Goal: Information Seeking & Learning: Check status

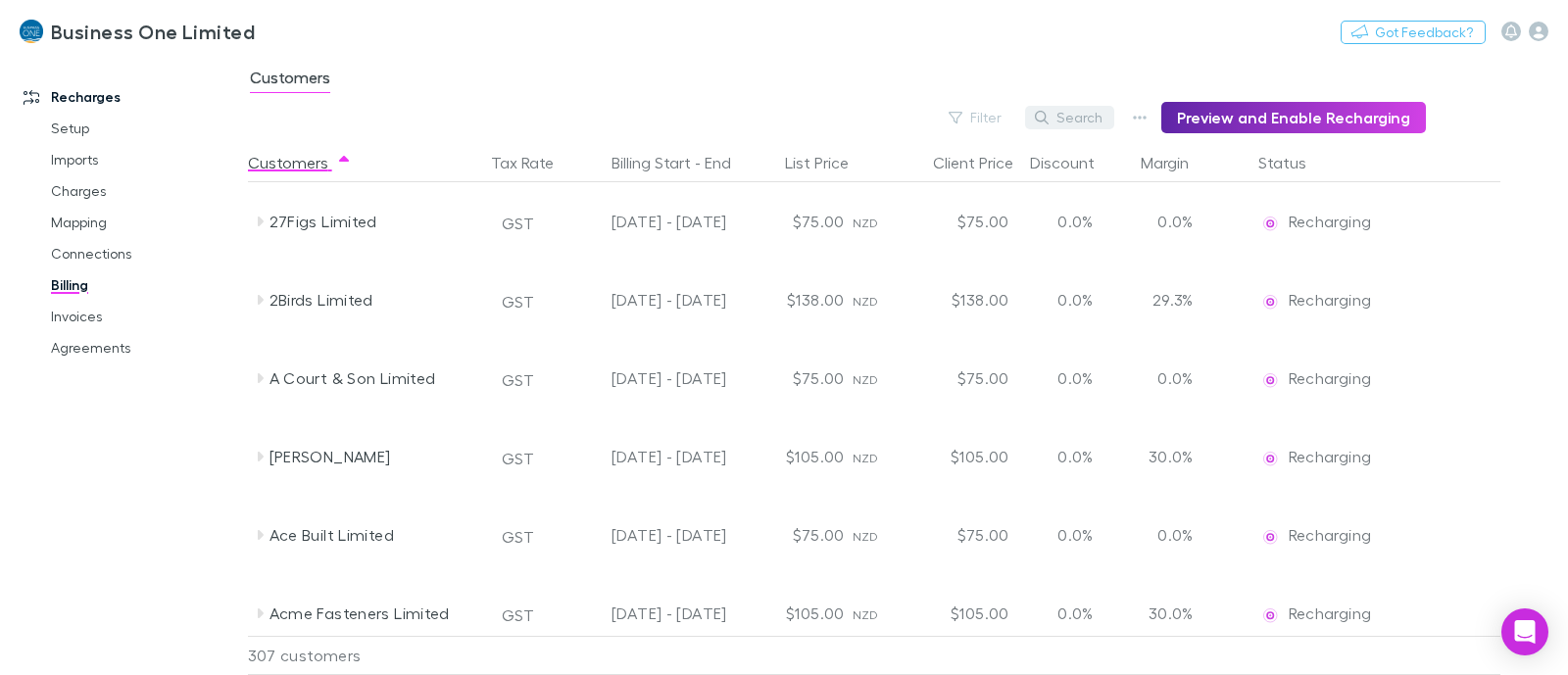
click at [1078, 119] on button "Search" at bounding box center [1070, 117] width 89 height 24
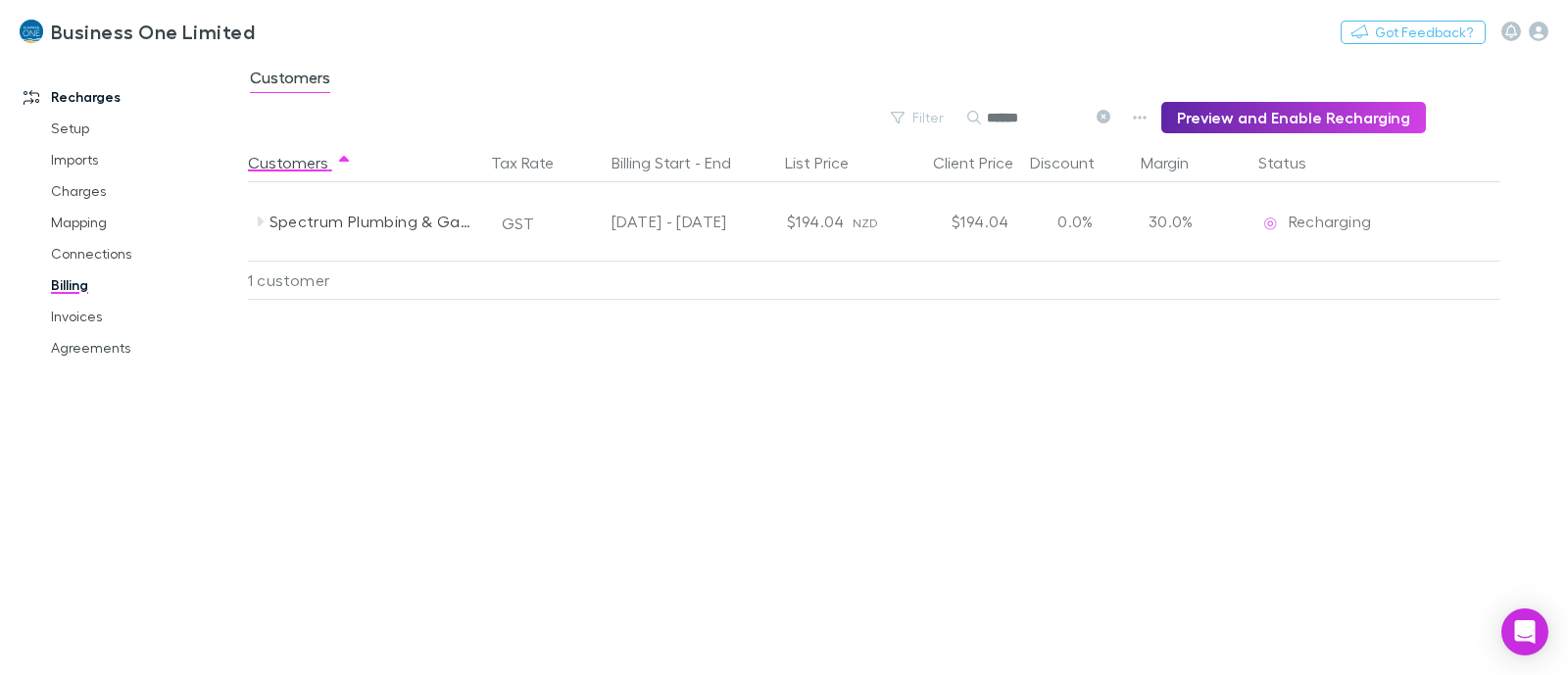
type input "******"
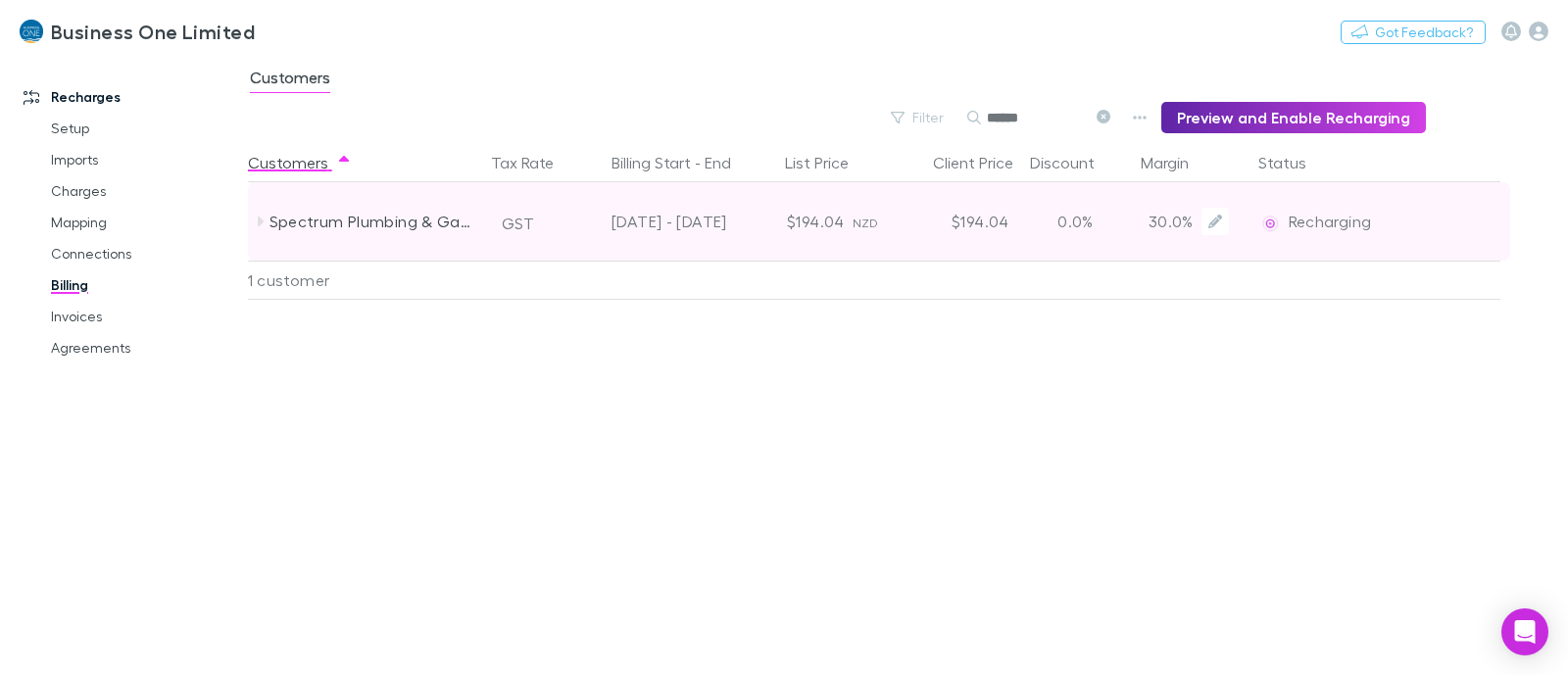
click at [1076, 217] on div "0.0%" at bounding box center [1076, 221] width 117 height 78
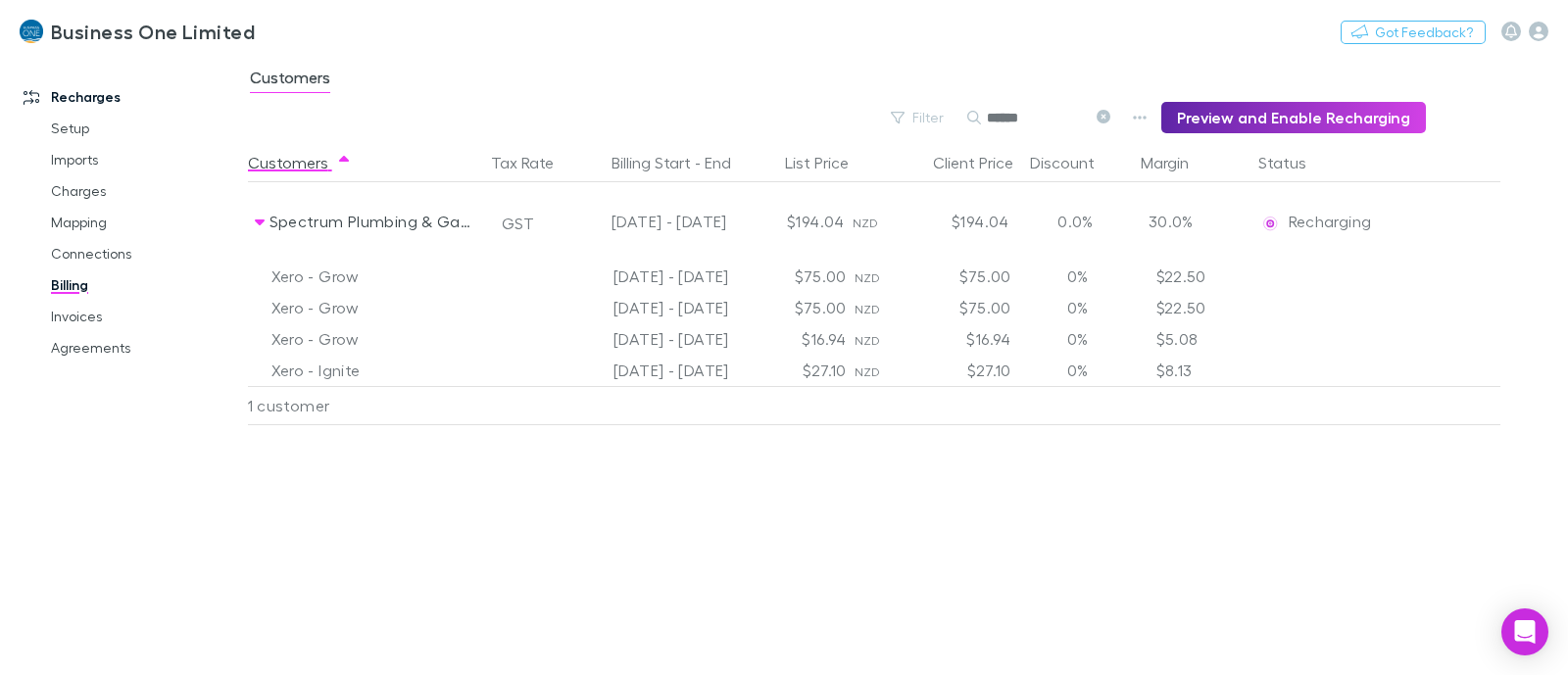
click at [771, 603] on div "Customers Tax Rate Billing Start - End List Price Client Price Discount Margin …" at bounding box center [908, 409] width 1320 height 532
click at [88, 307] on link "Invoices" at bounding box center [147, 317] width 231 height 32
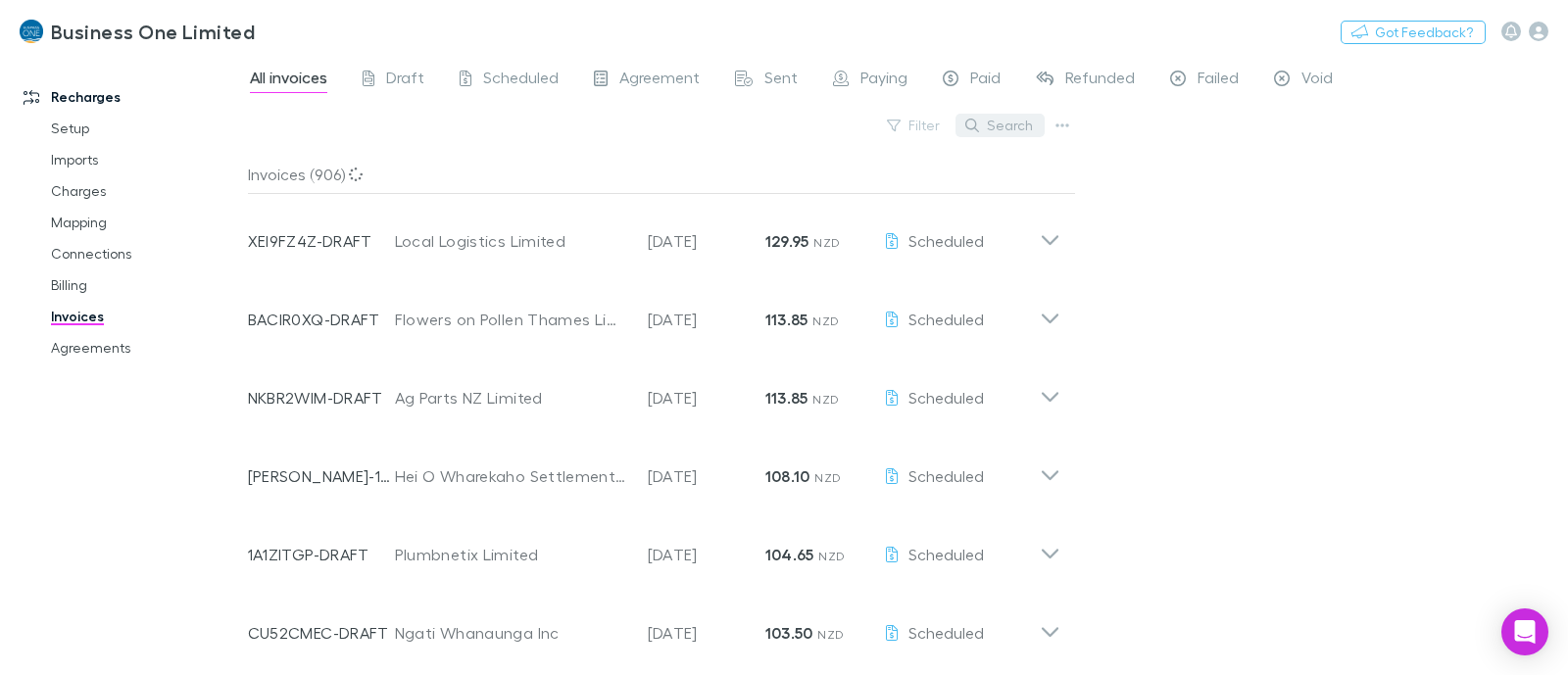
click at [1002, 113] on button "Search" at bounding box center [1000, 125] width 89 height 24
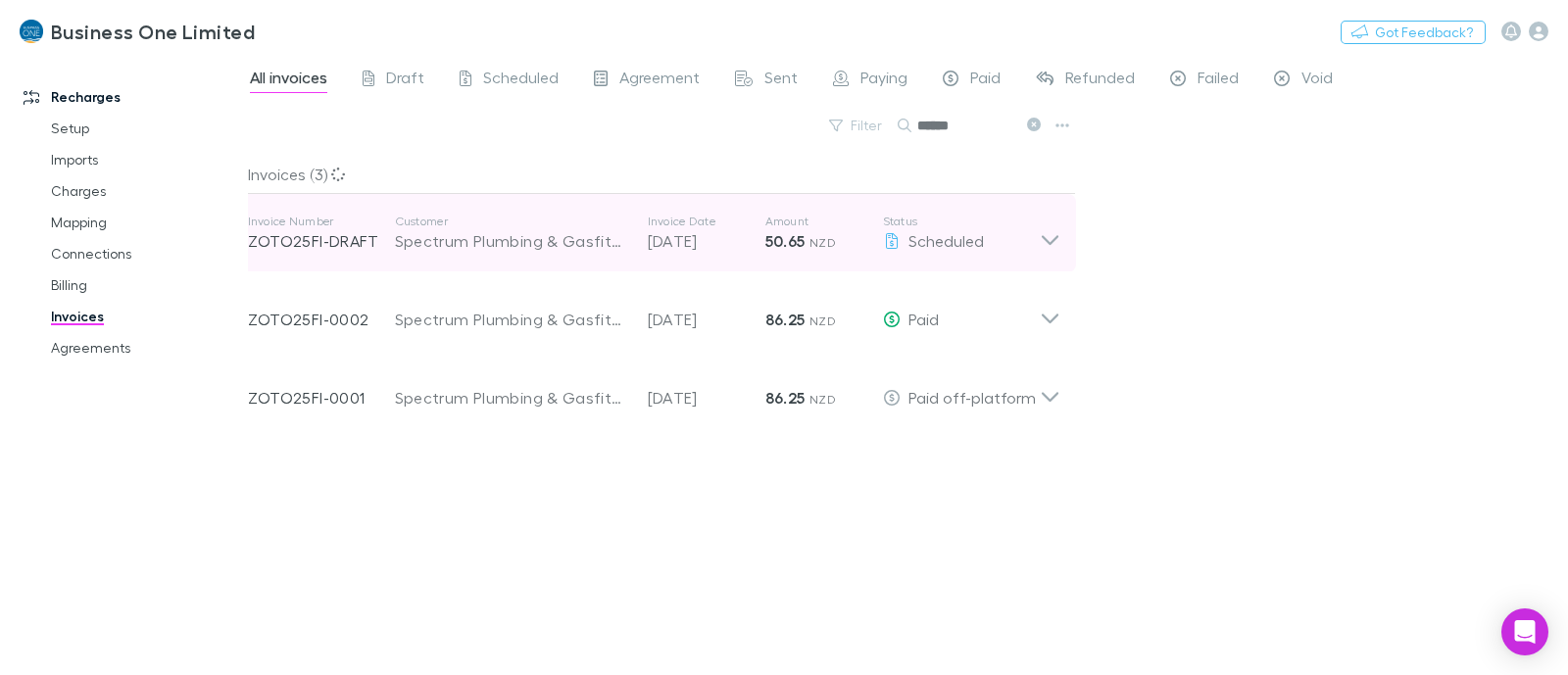
type input "******"
click at [1073, 250] on div "Invoice Number ZOTO25FI-DRAFT Customer Spectrum Plumbing & Gasfitting 2010 Limi…" at bounding box center [653, 233] width 844 height 78
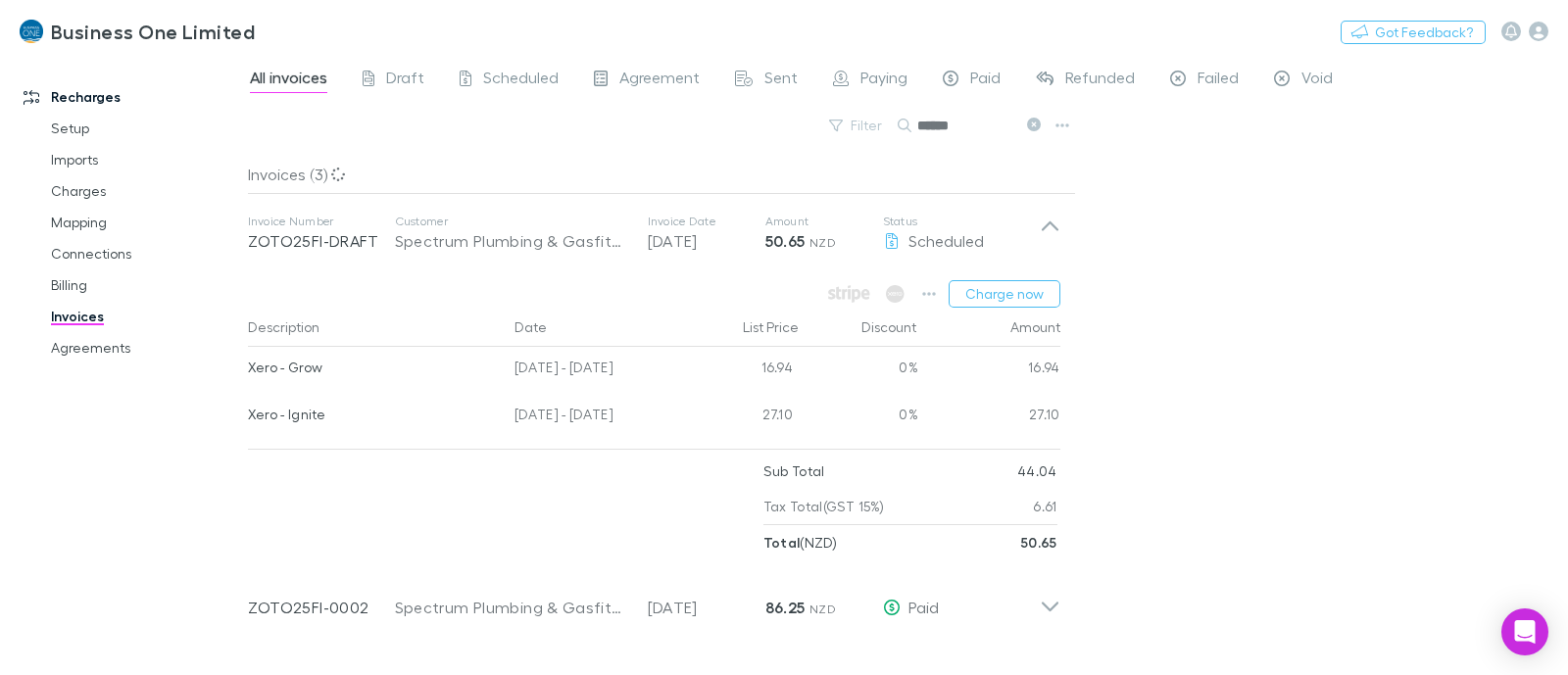
click at [1230, 254] on div "All invoices Draft Scheduled Agreement Sent Paying Paid Refunded Failed Void Fi…" at bounding box center [908, 365] width 1320 height 621
click at [1287, 347] on div "All invoices Draft Scheduled Agreement Sent Paying Paid Refunded Failed Void Fi…" at bounding box center [908, 365] width 1320 height 621
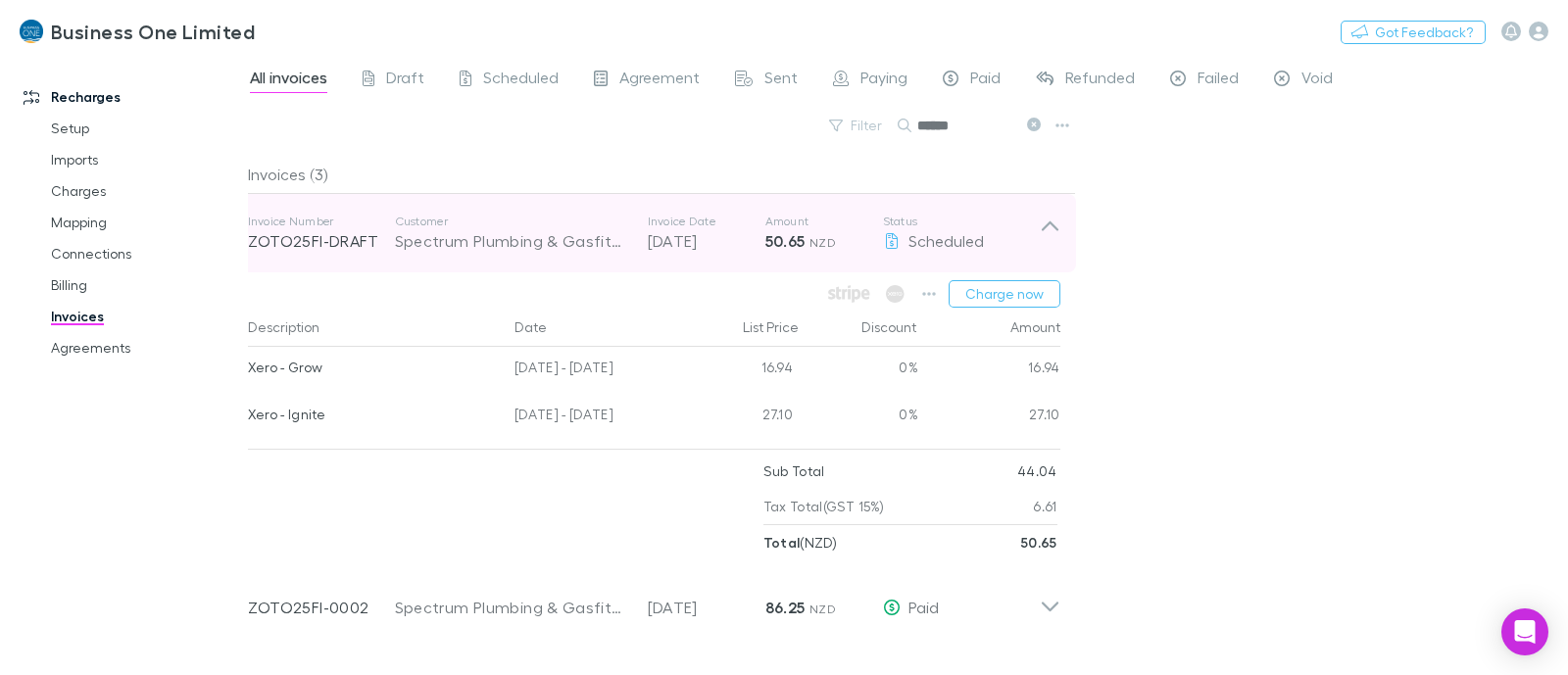
click at [1027, 213] on p "Status" at bounding box center [961, 221] width 157 height 16
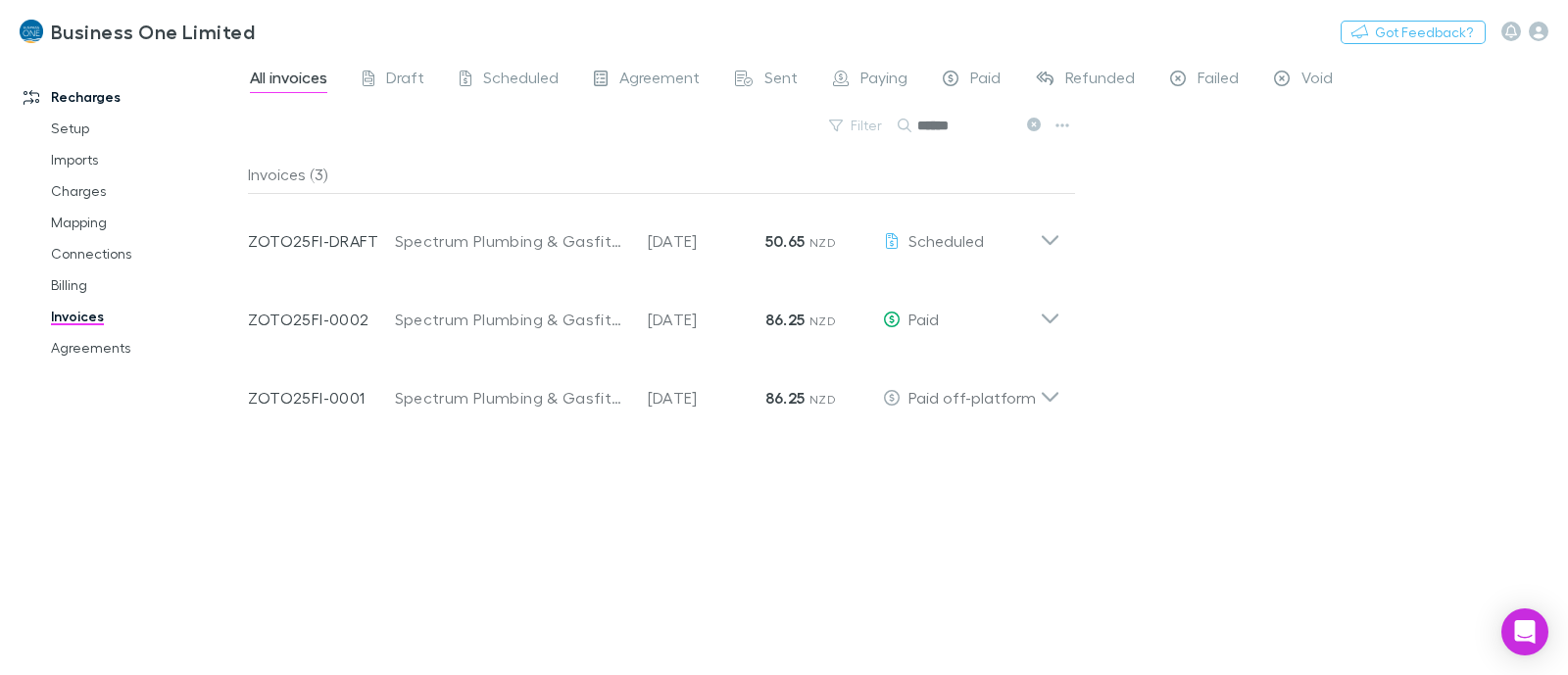
click at [1257, 227] on div "All invoices Draft Scheduled Agreement Sent Paying Paid Refunded Failed Void Fi…" at bounding box center [908, 365] width 1320 height 621
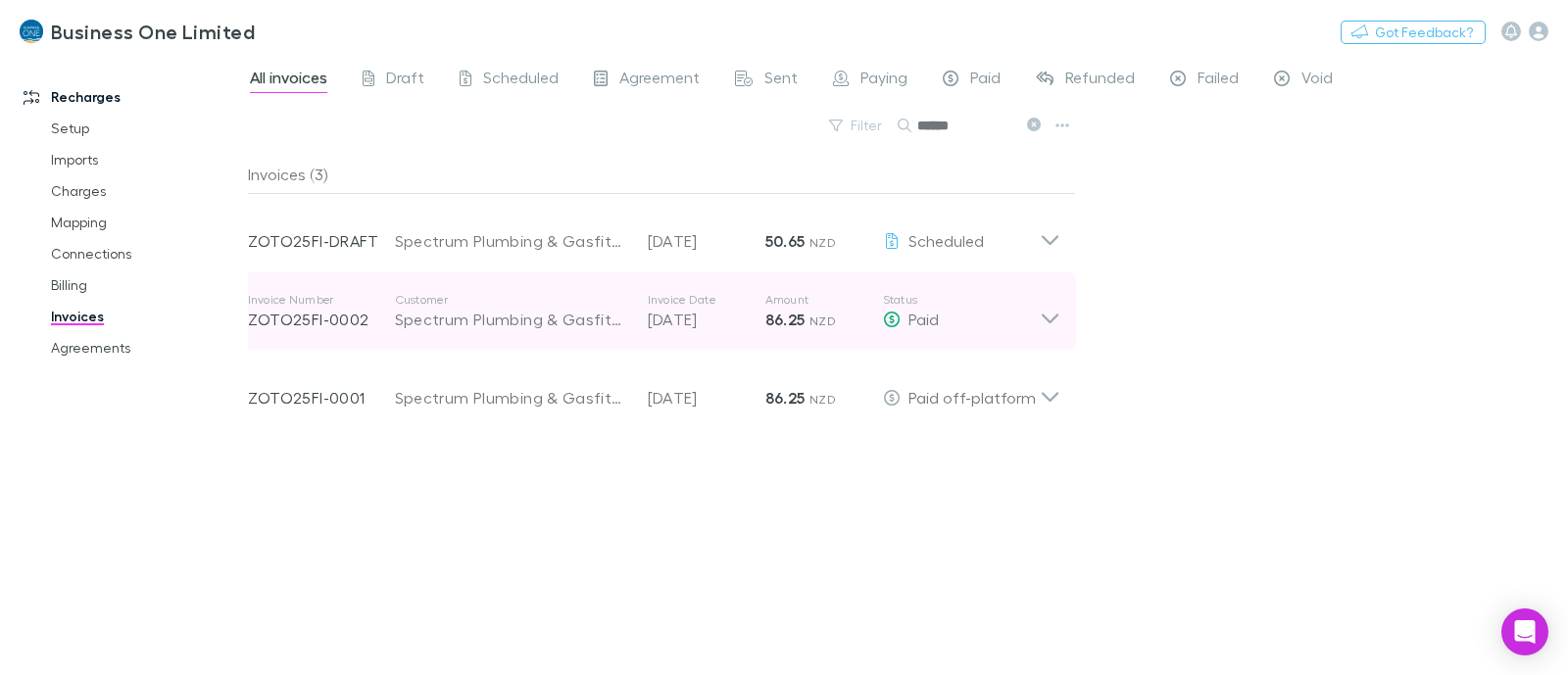
click at [1049, 321] on icon at bounding box center [1050, 312] width 21 height 39
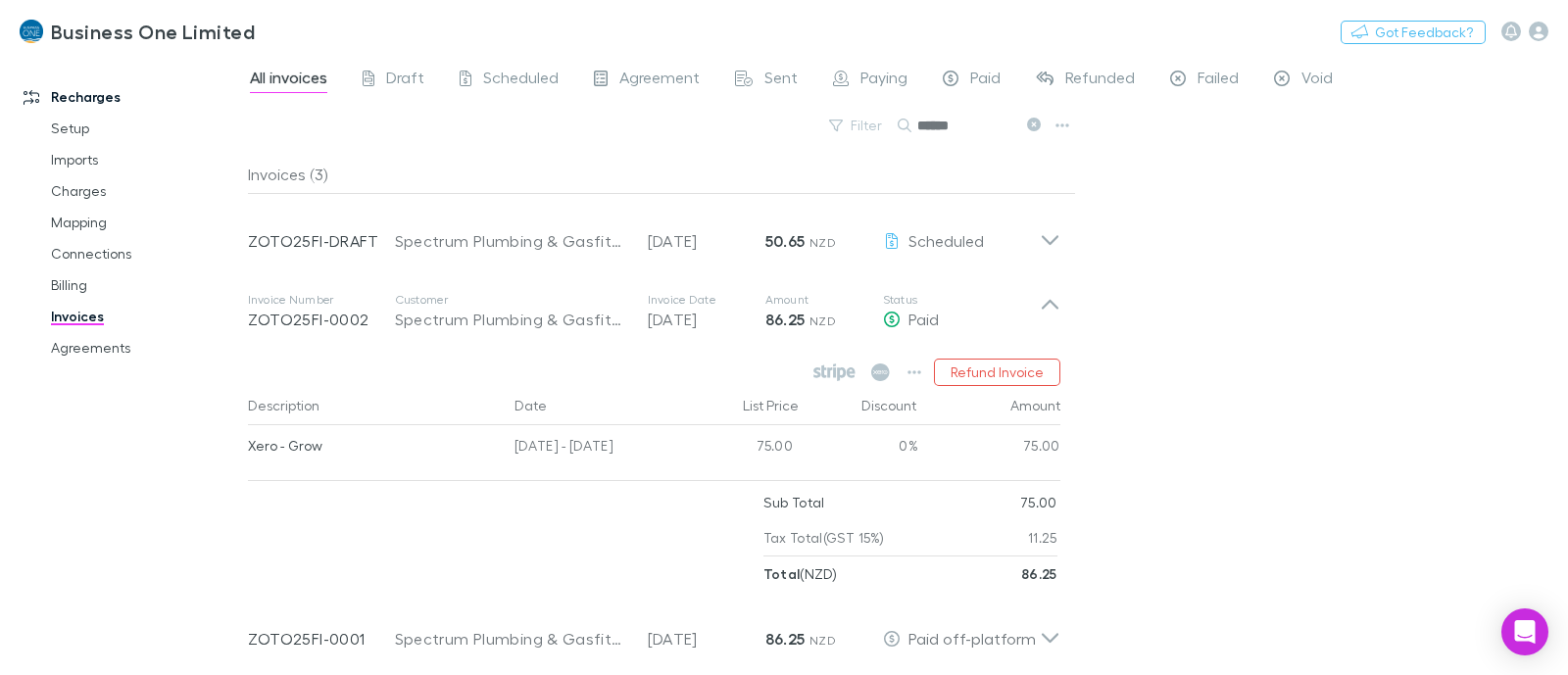
click at [1394, 312] on div "All invoices Draft Scheduled Agreement Sent Paying Paid Refunded Failed Void Fi…" at bounding box center [908, 365] width 1320 height 621
